Goal: Task Accomplishment & Management: Use online tool/utility

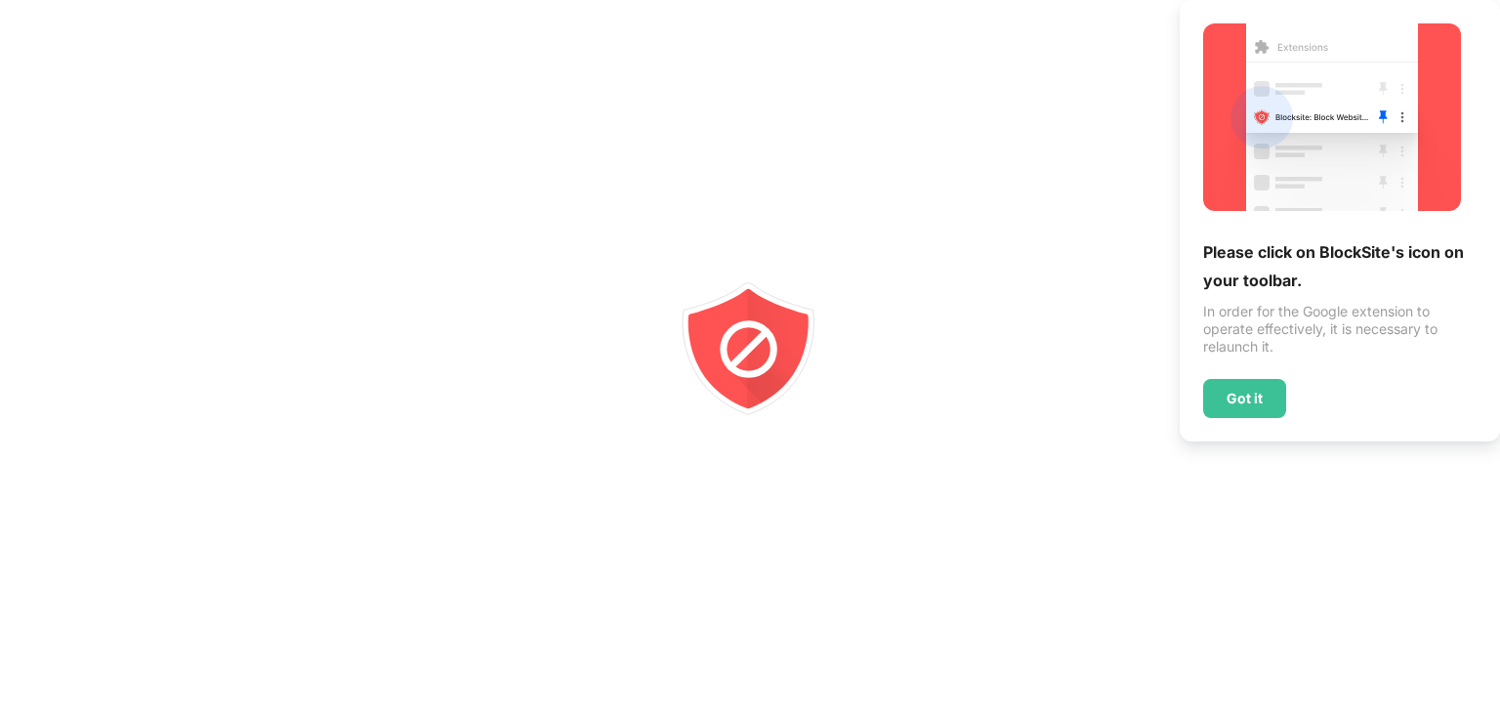
drag, startPoint x: 1095, startPoint y: 339, endPoint x: 1225, endPoint y: 399, distance: 143.3
click at [1095, 339] on div at bounding box center [750, 356] width 1500 height 713
click at [1261, 383] on div "Got it" at bounding box center [1244, 398] width 83 height 39
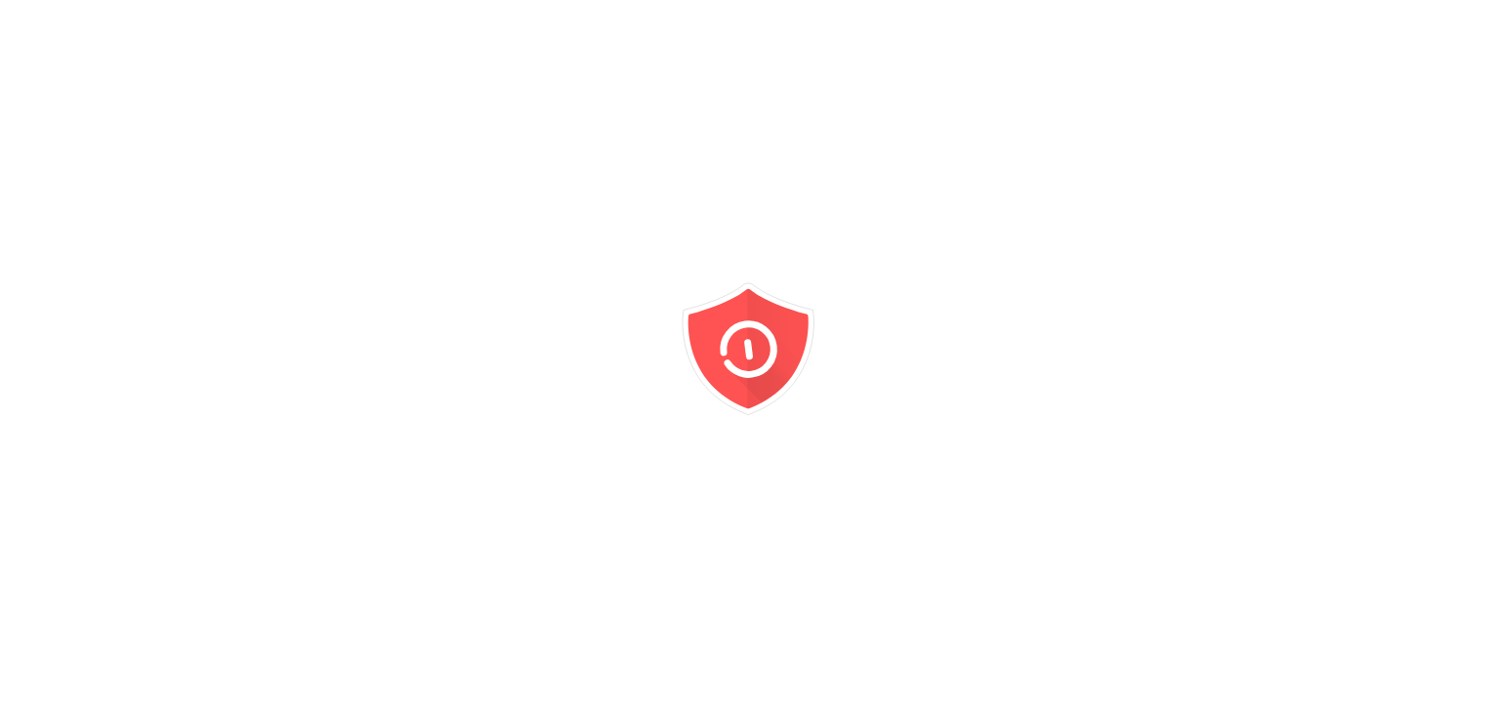
click at [795, 342] on icon "animation" at bounding box center [777, 349] width 61 height 120
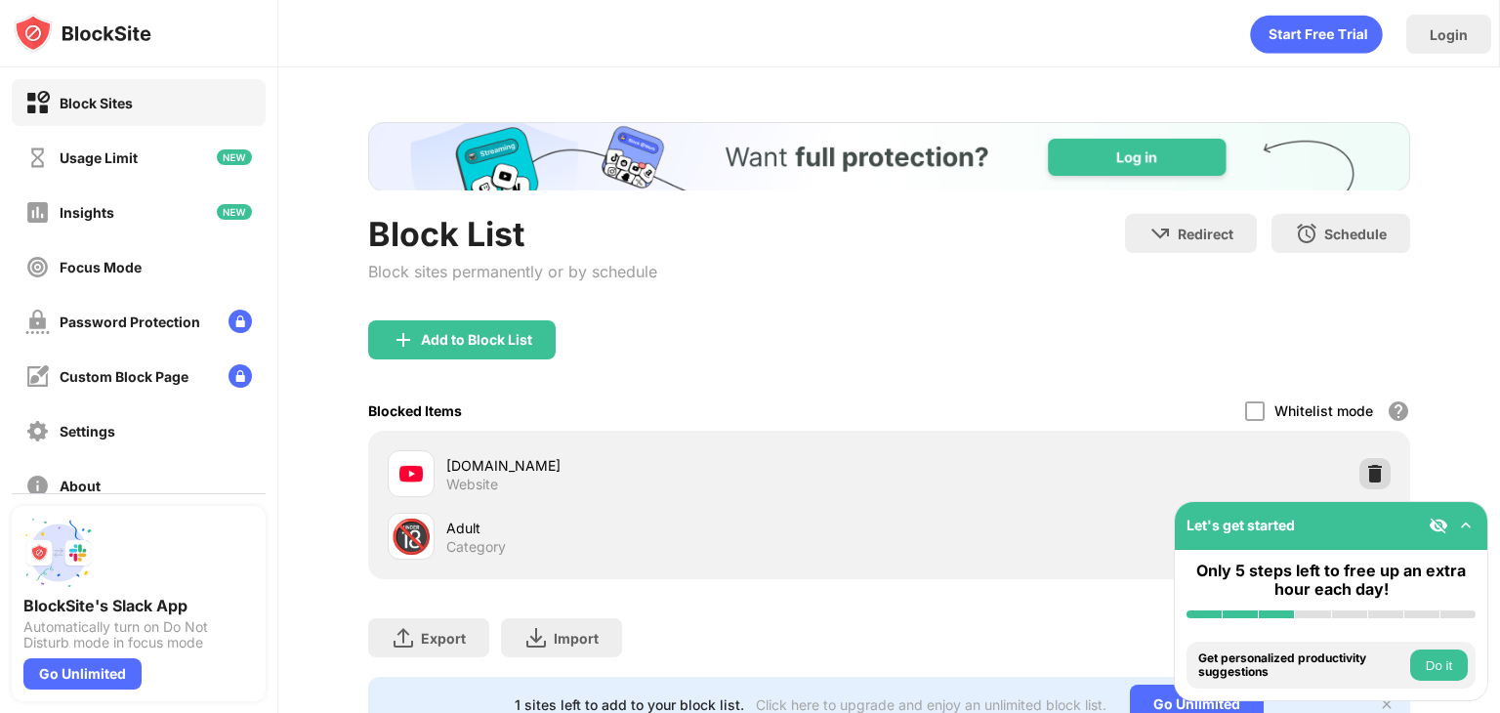
click at [1371, 469] on div at bounding box center [1374, 473] width 31 height 31
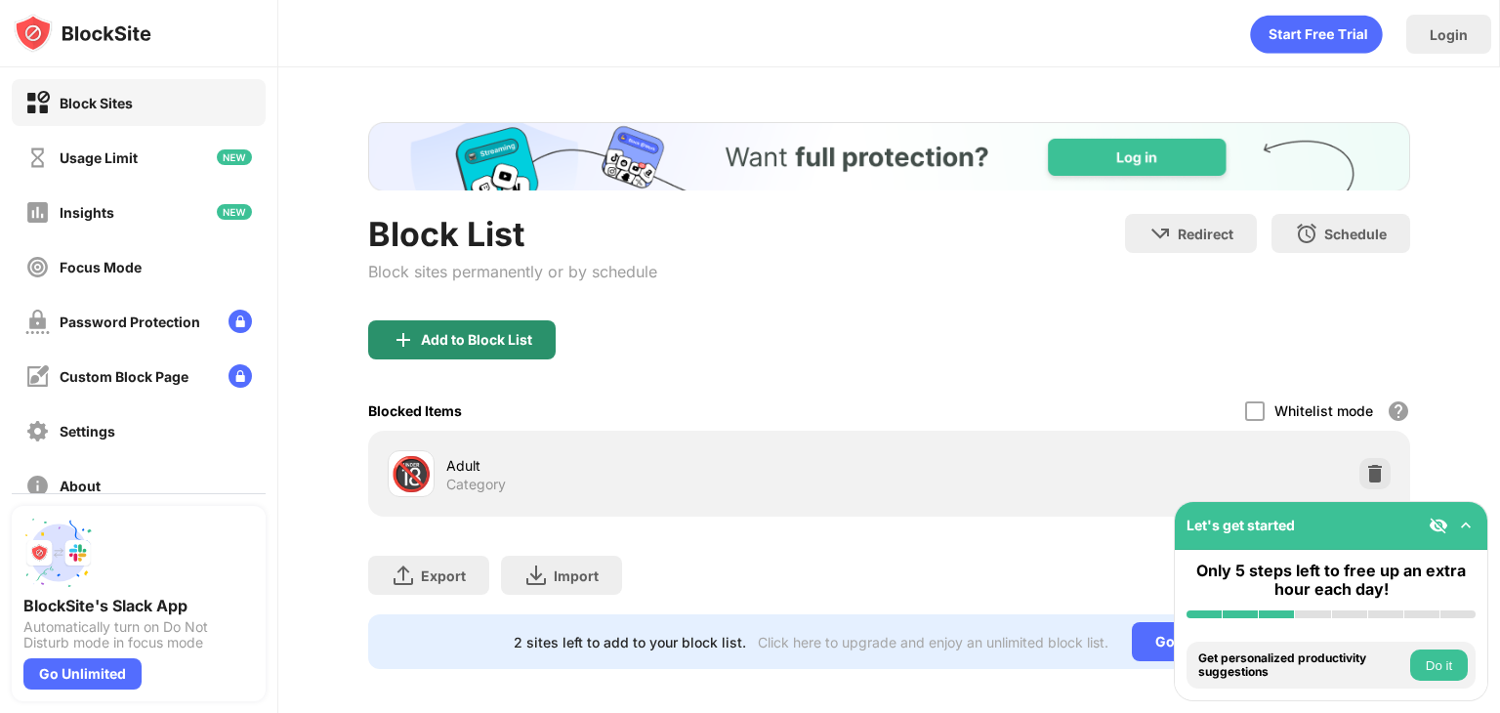
click at [460, 335] on div "Add to Block List" at bounding box center [476, 340] width 111 height 16
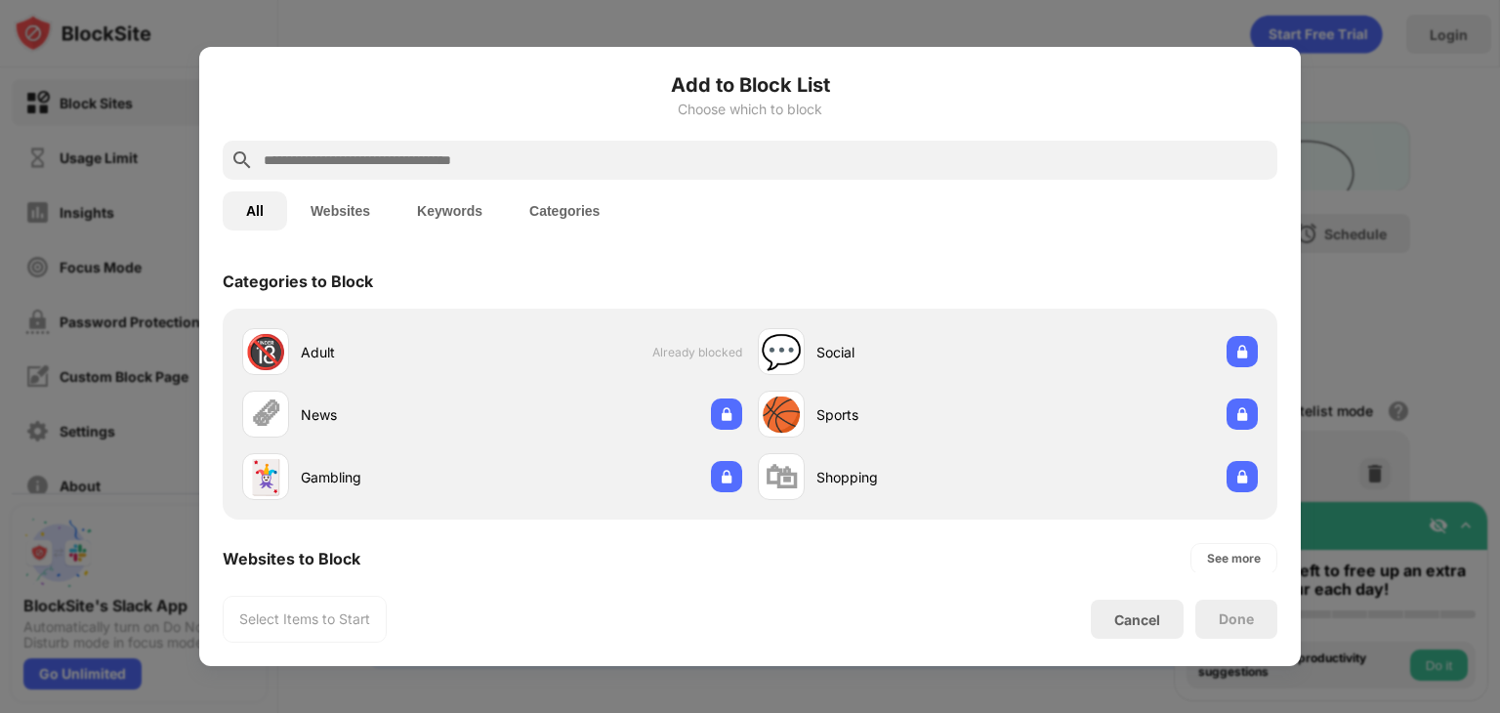
click at [448, 153] on input "text" at bounding box center [766, 159] width 1008 height 23
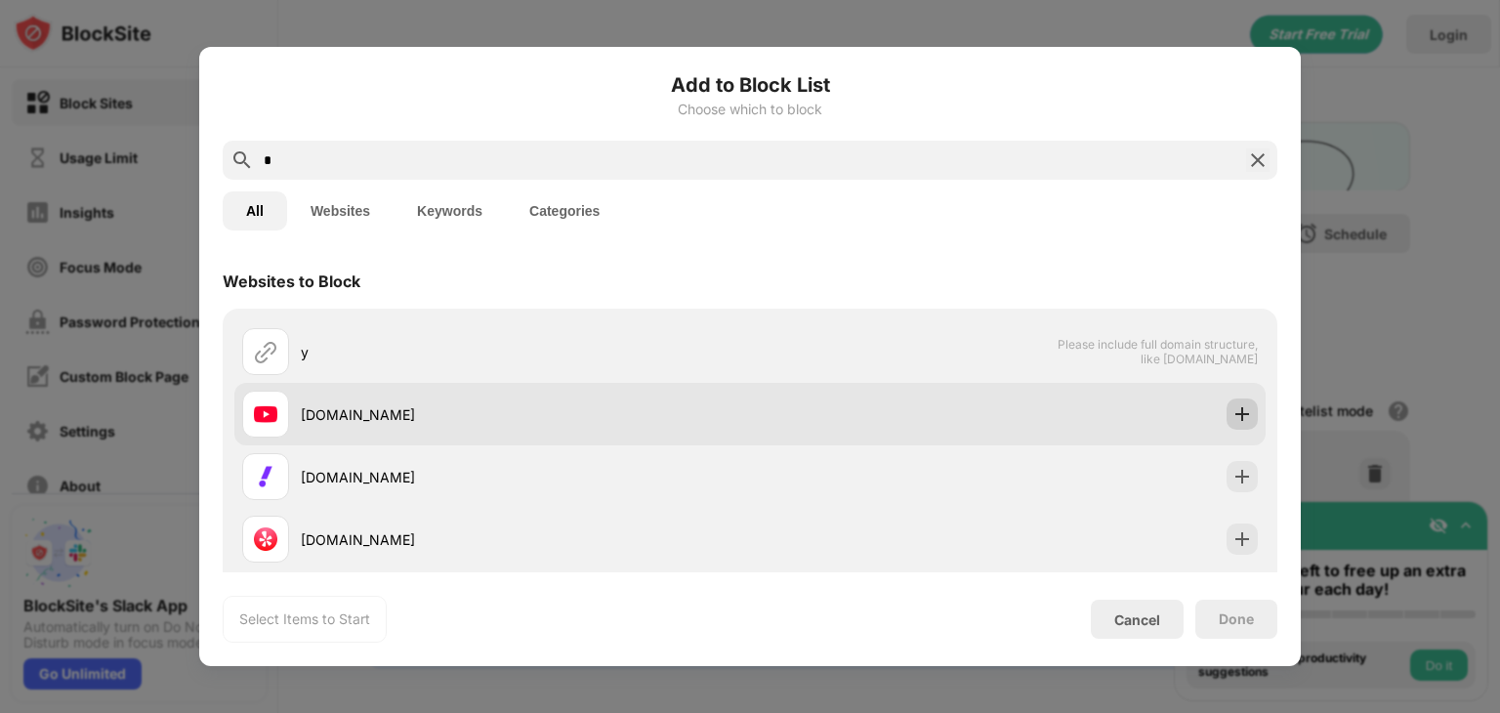
type input "*"
click at [1232, 415] on img at bounding box center [1242, 414] width 20 height 20
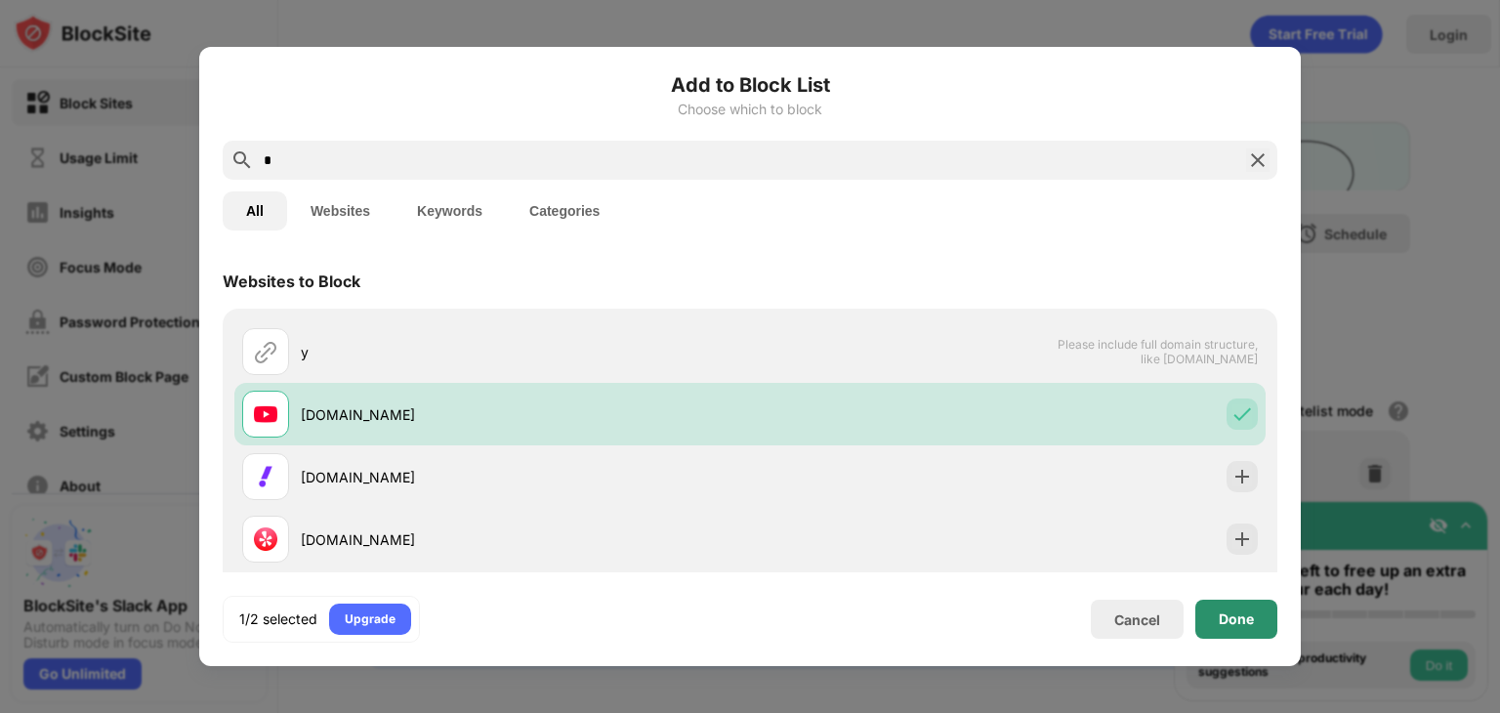
click at [1226, 613] on div "Done" at bounding box center [1235, 619] width 35 height 16
